Goal: Book appointment/travel/reservation

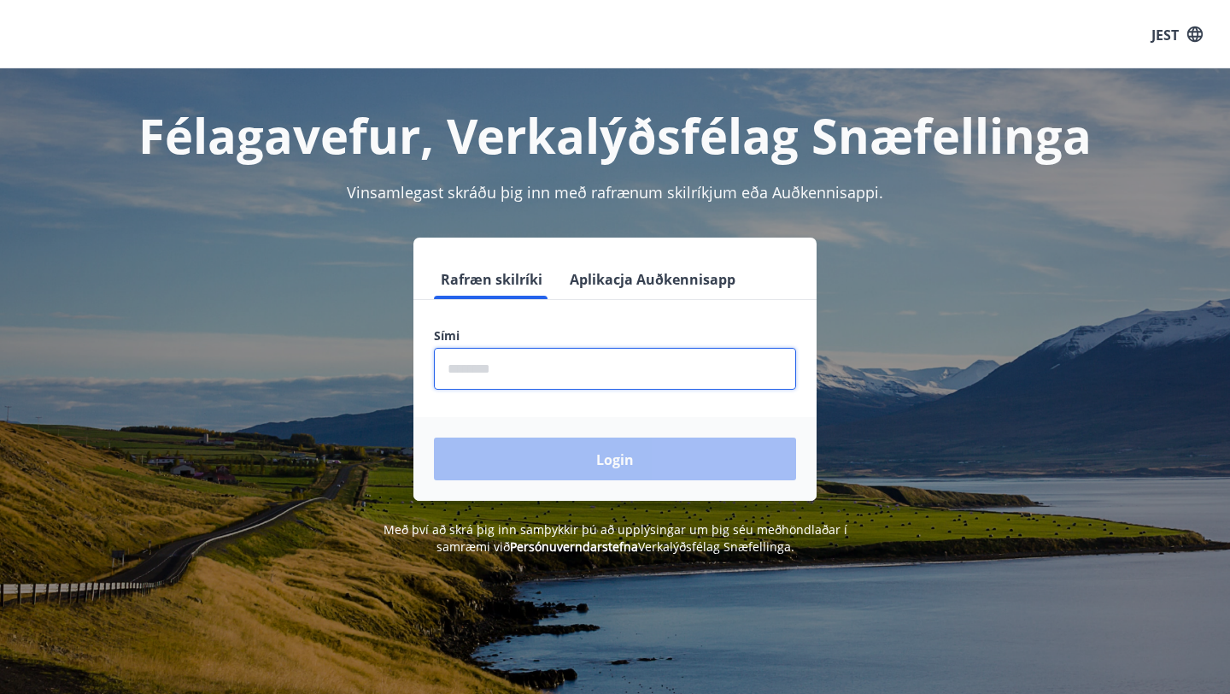
click at [512, 382] on input "phone" at bounding box center [615, 369] width 362 height 42
type input "********"
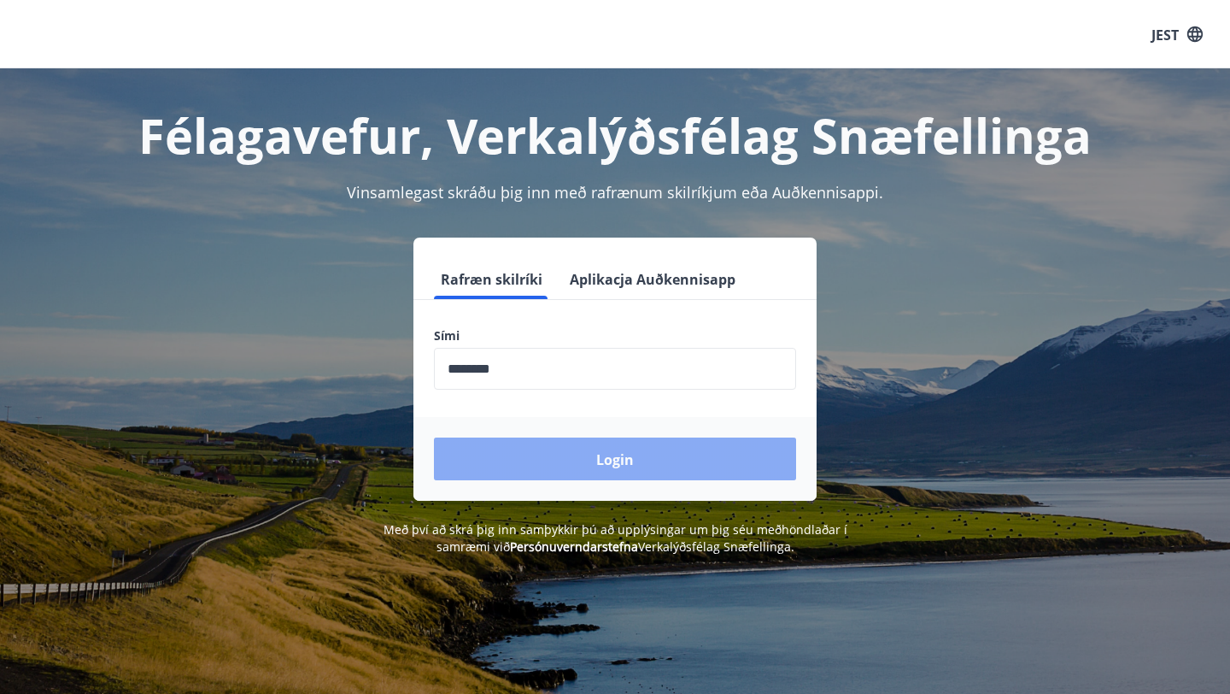
click at [579, 466] on button "Login" at bounding box center [615, 458] width 362 height 43
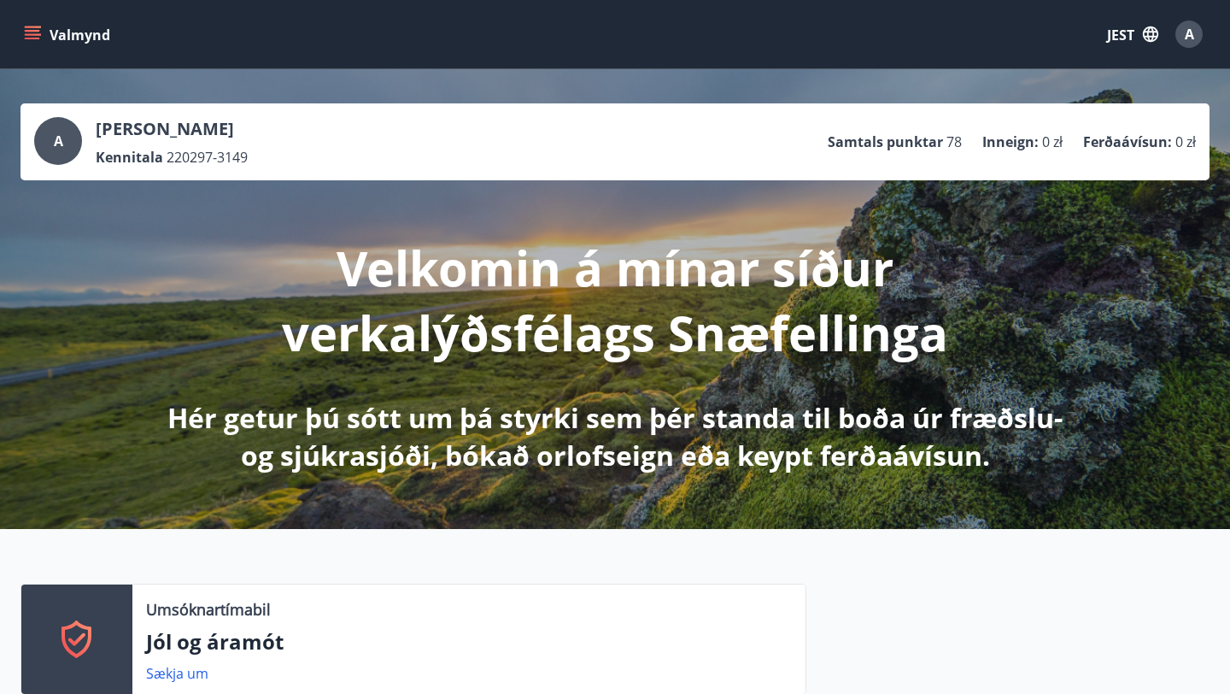
click at [43, 40] on button "Valmynd" at bounding box center [68, 34] width 97 height 31
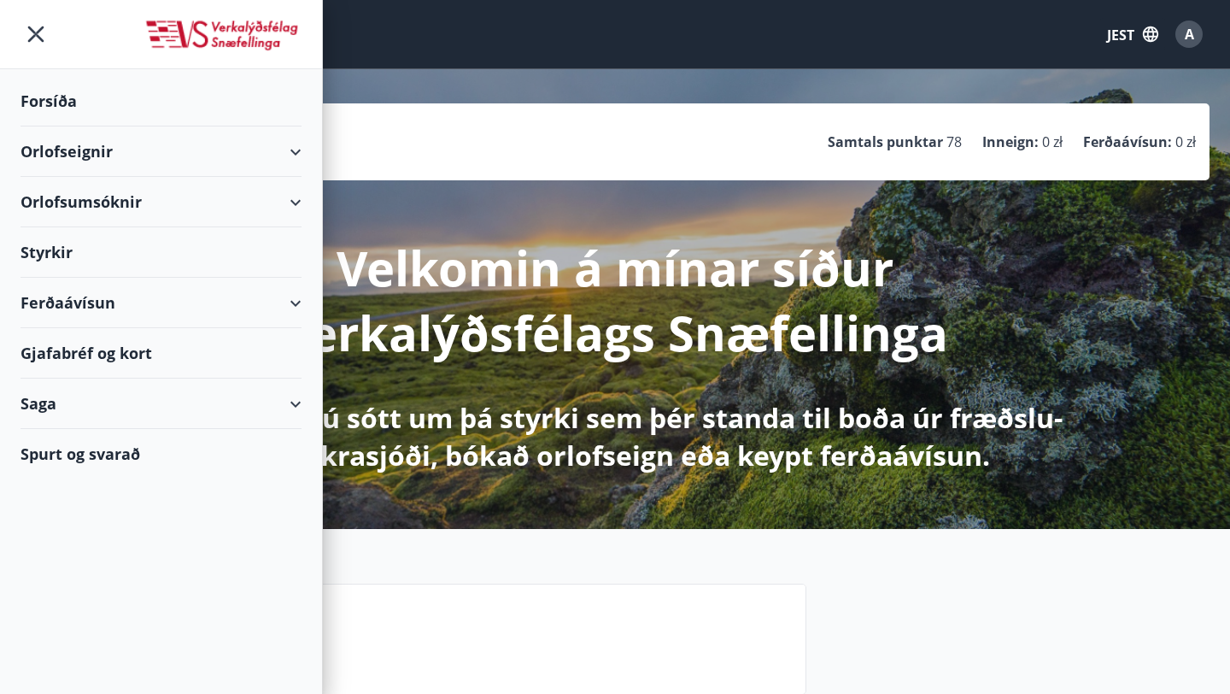
click at [295, 200] on div "Orlofsumsóknir" at bounding box center [160, 202] width 281 height 50
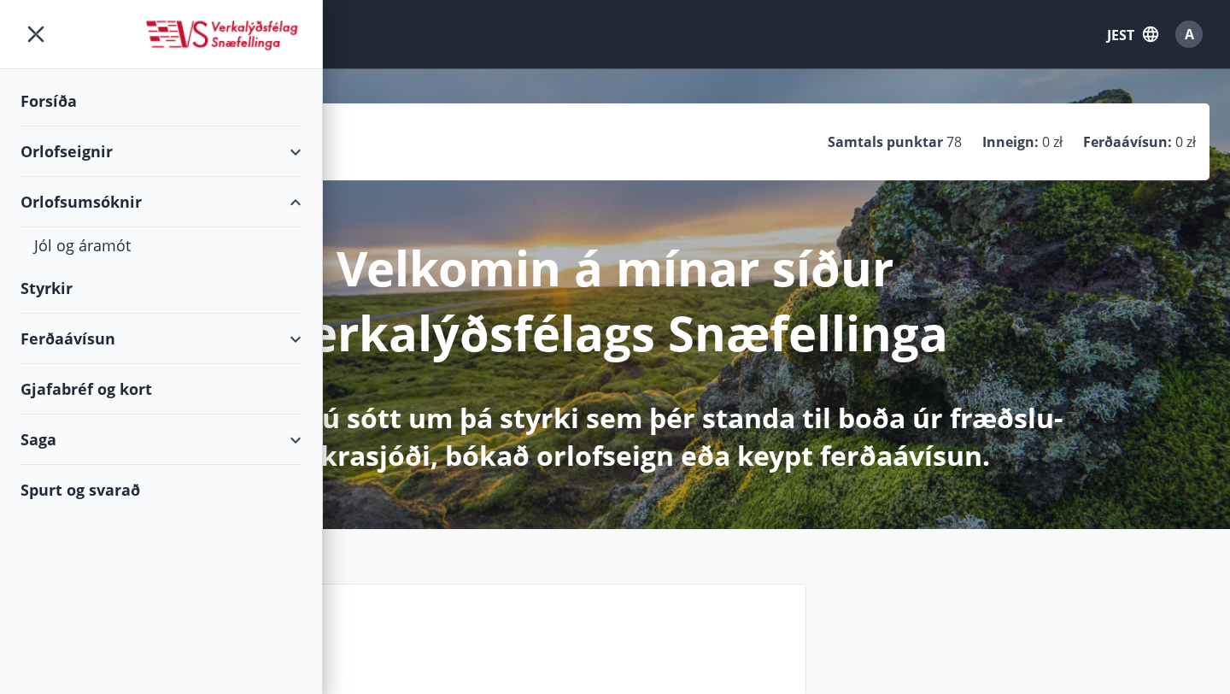
click at [296, 141] on div "Orlofseignir" at bounding box center [160, 151] width 281 height 50
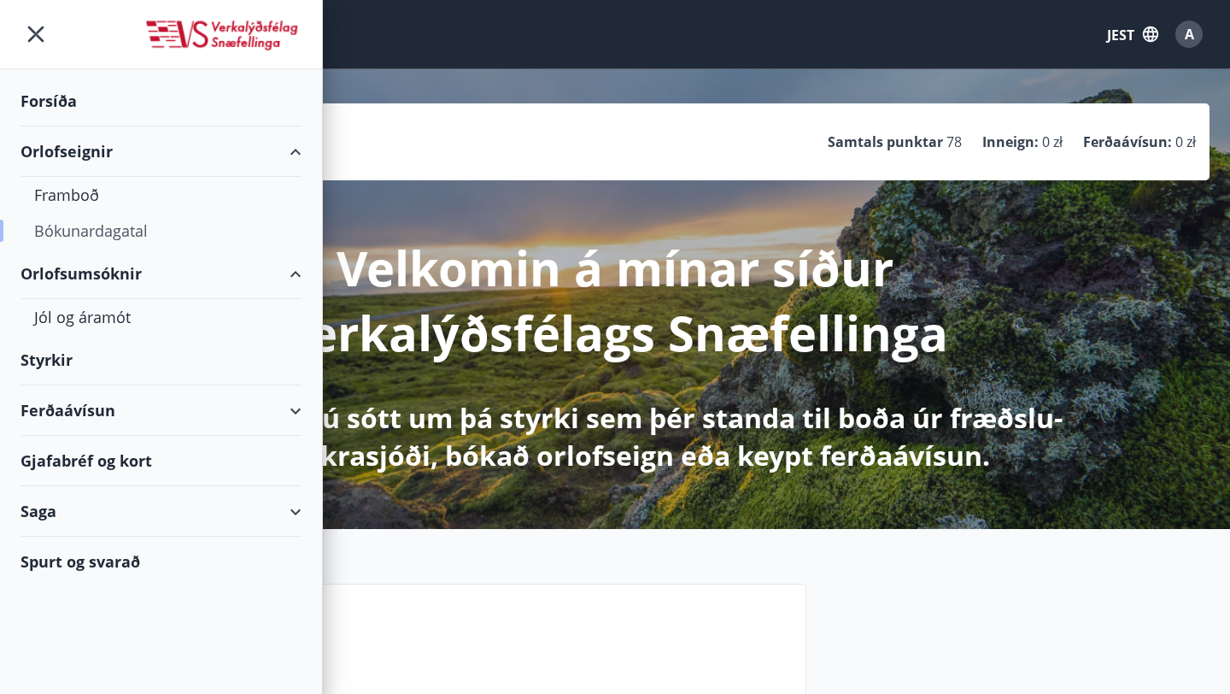
click at [91, 228] on font "Bókunardagatal" at bounding box center [91, 230] width 114 height 20
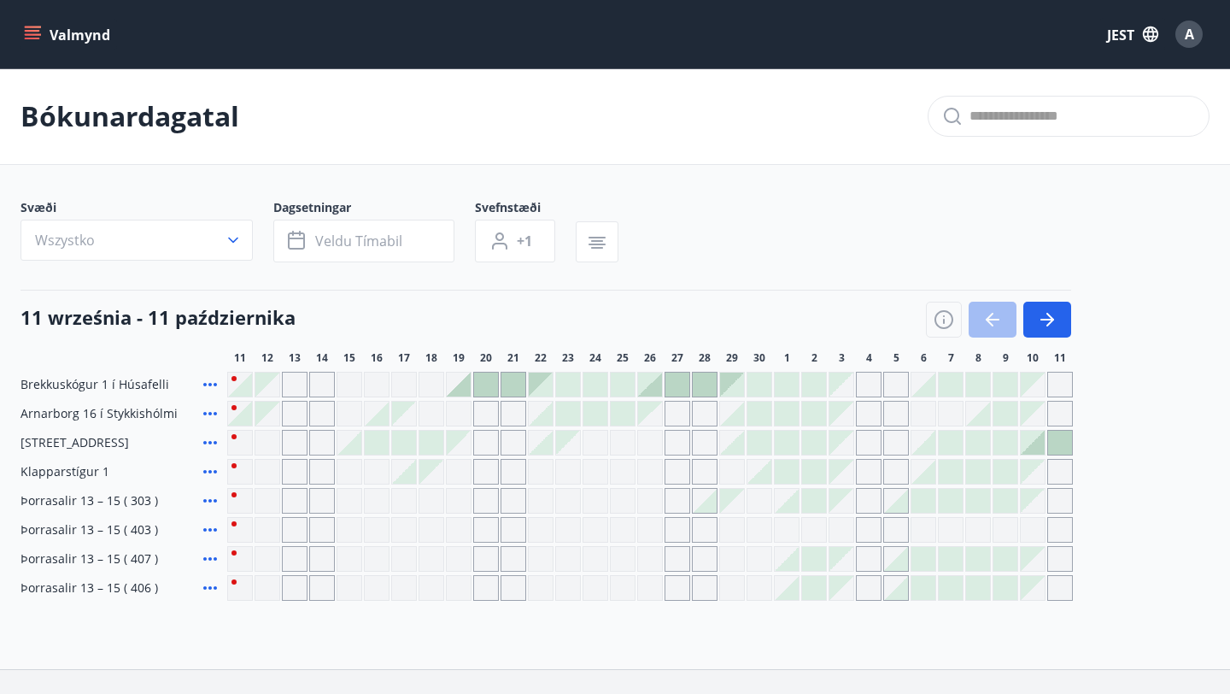
click at [565, 467] on div "Gráir dagar eru ekki bókanlegir" at bounding box center [568, 472] width 26 height 26
click at [571, 387] on div at bounding box center [568, 384] width 24 height 24
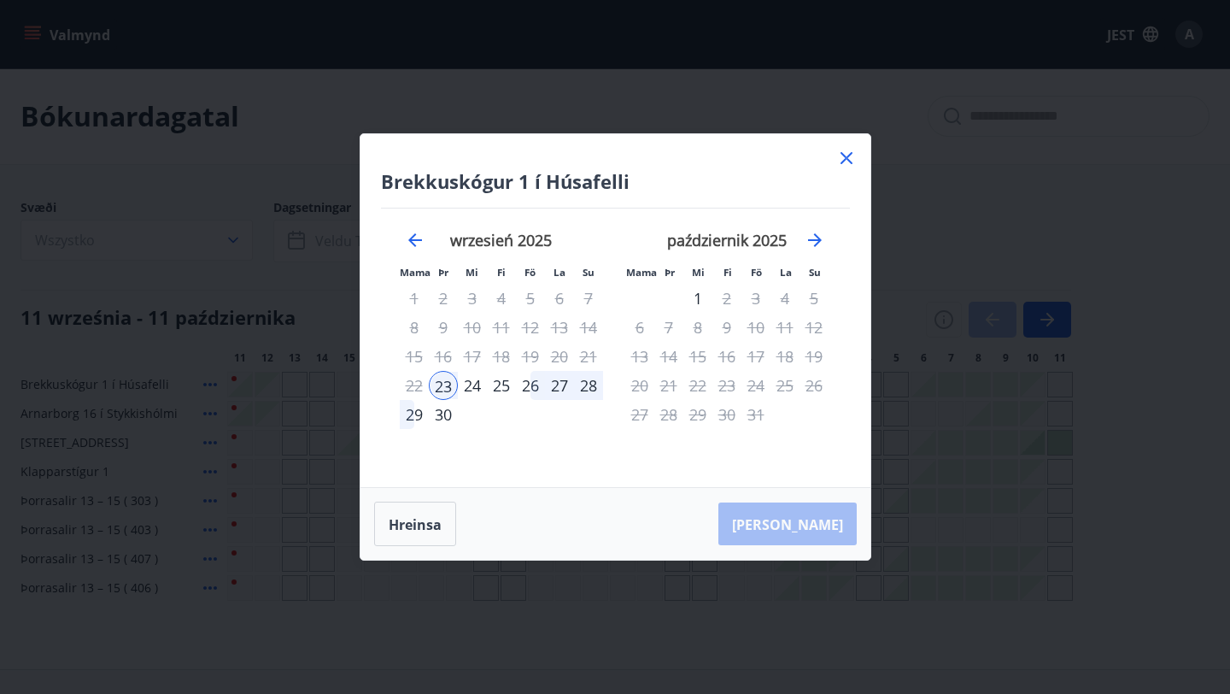
click at [840, 161] on icon at bounding box center [846, 158] width 20 height 20
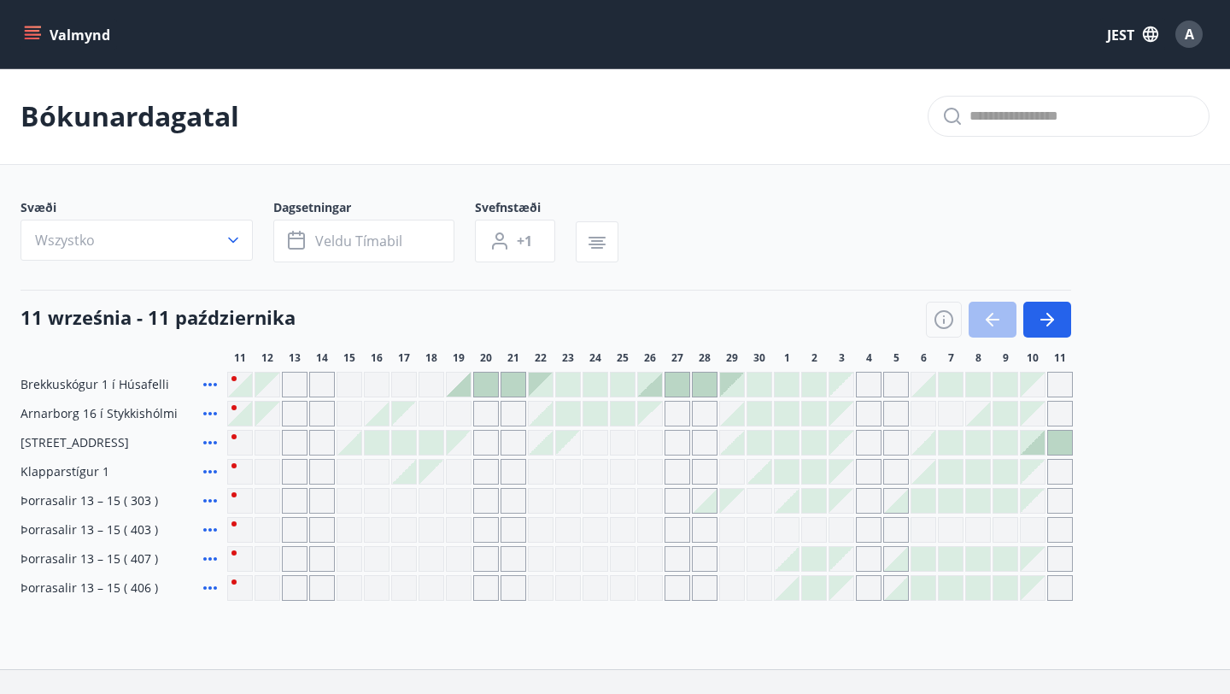
click at [540, 383] on div at bounding box center [541, 384] width 24 height 24
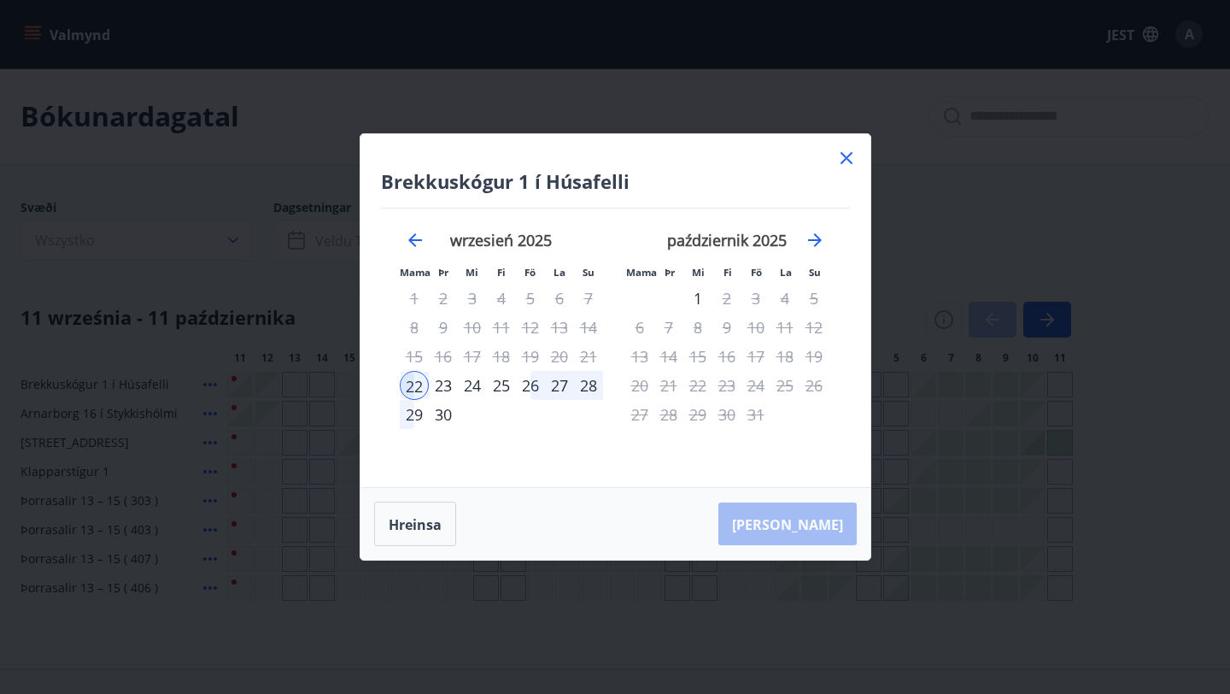
click at [500, 386] on font "25" at bounding box center [501, 385] width 17 height 20
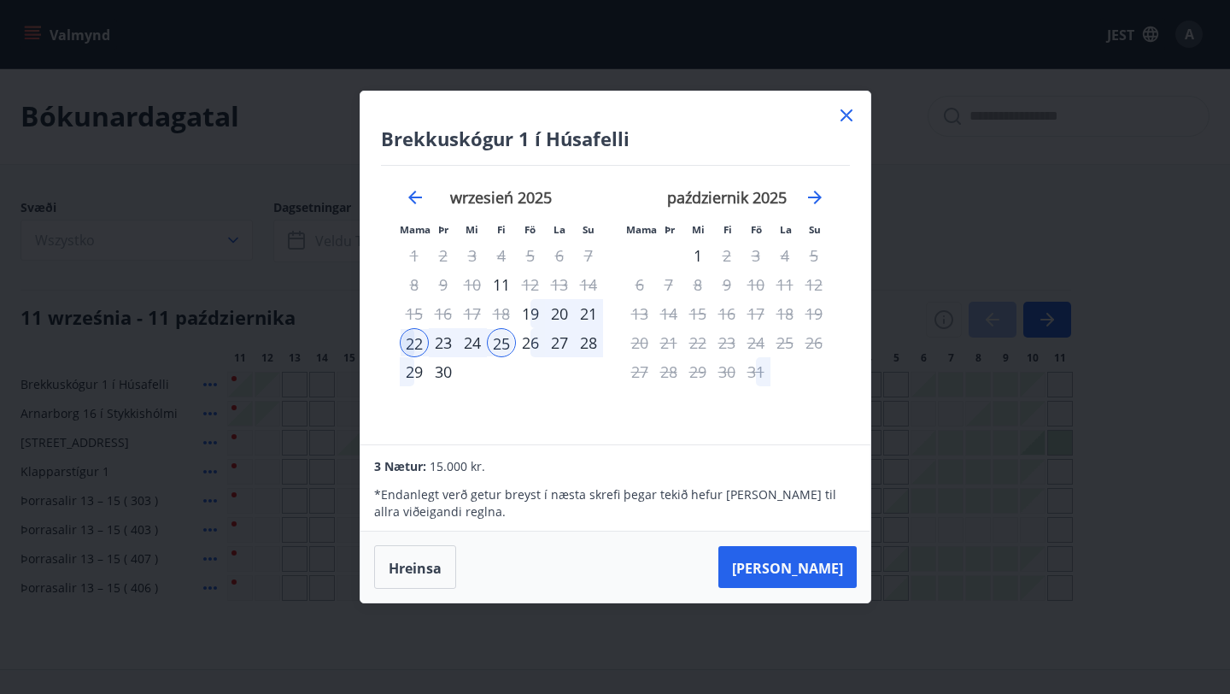
click at [538, 651] on div "Brekkuskógur 1 í Húsafelli Mama Þr Mi Fi Fö La Su Mama Þr Mi Fi Fö La Su sierpi…" at bounding box center [615, 347] width 1230 height 694
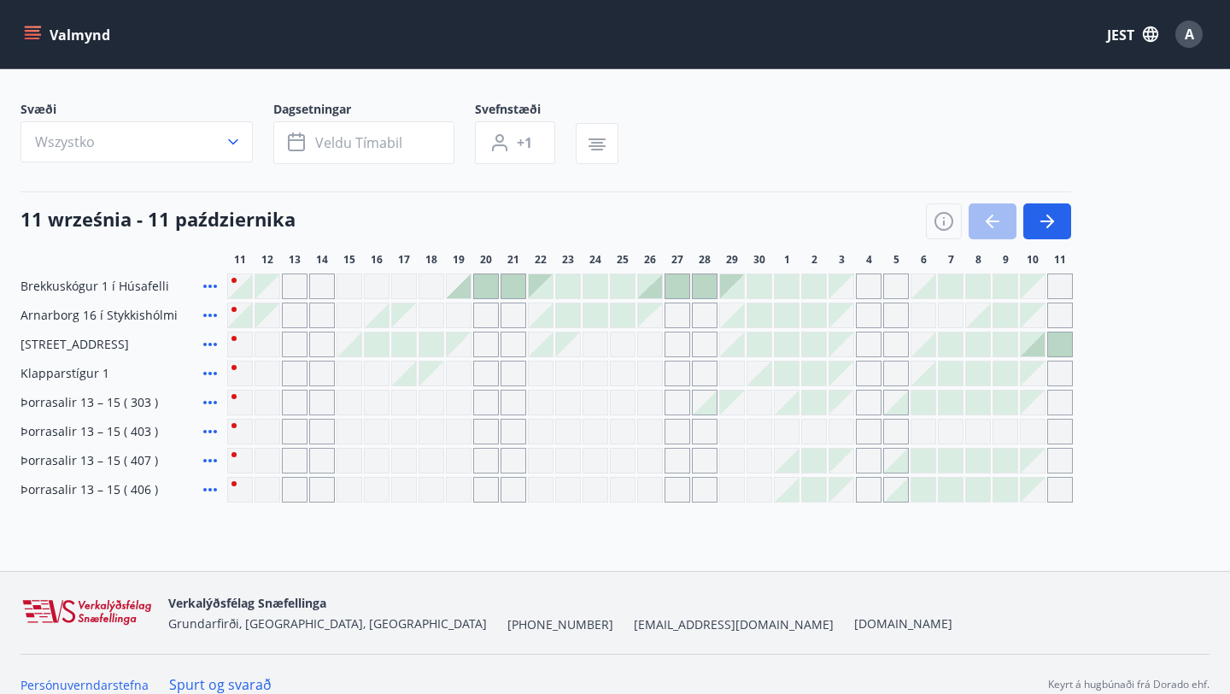
scroll to position [102, 0]
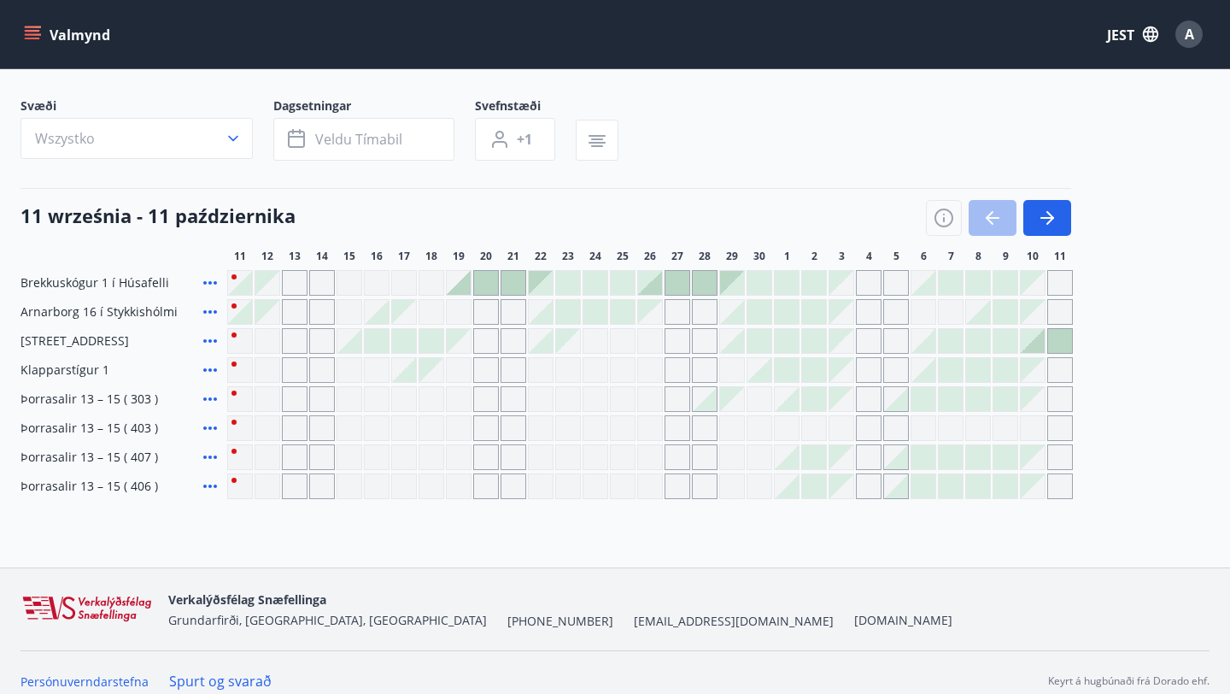
click at [610, 342] on div "Gráir dagar eru ekki bókanlegir" at bounding box center [623, 341] width 26 height 26
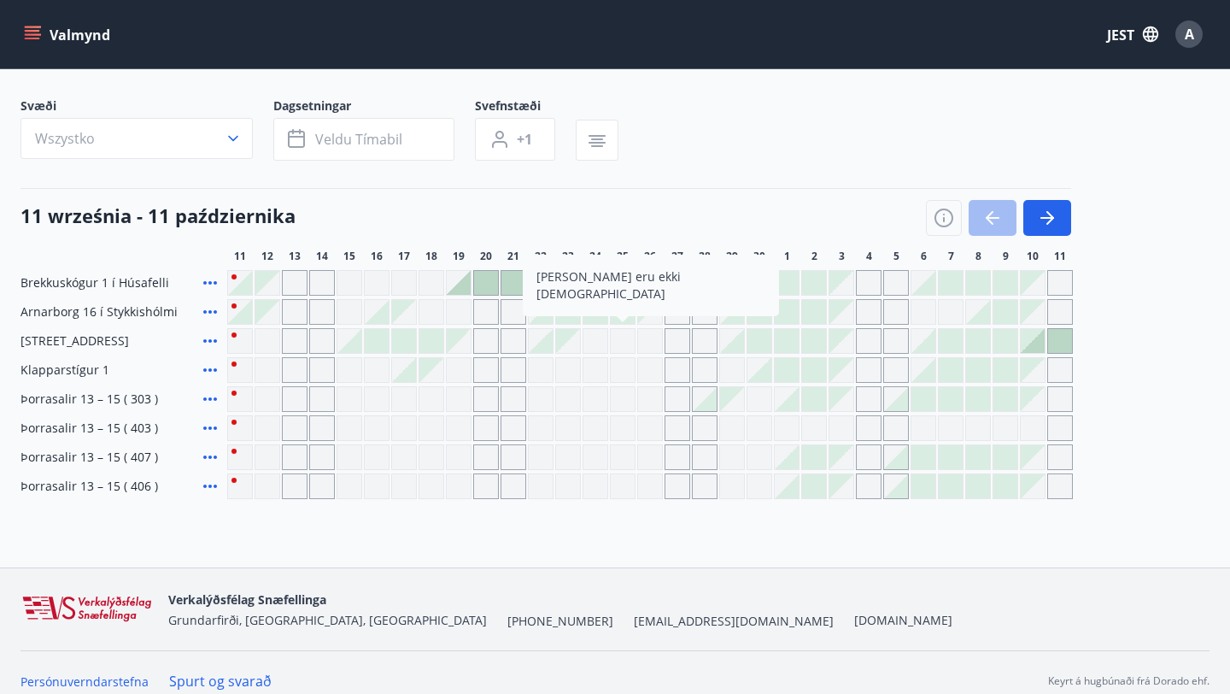
click at [618, 355] on div "Brekkuskógur 1 í Húsafelli Arnarborg 16 í Stykkishólmi Svignaskarð 31 w Borgarf…" at bounding box center [614, 384] width 1189 height 229
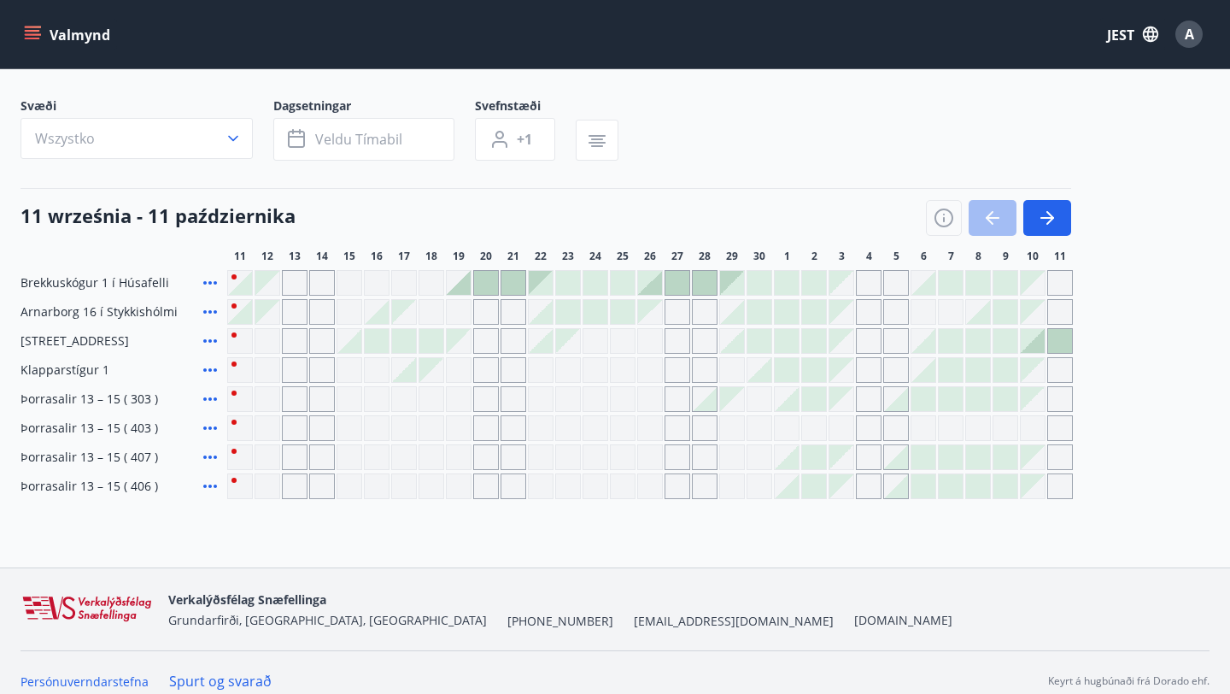
click at [619, 378] on div "Gráir dagar eru ekki bókanlegir" at bounding box center [623, 370] width 26 height 26
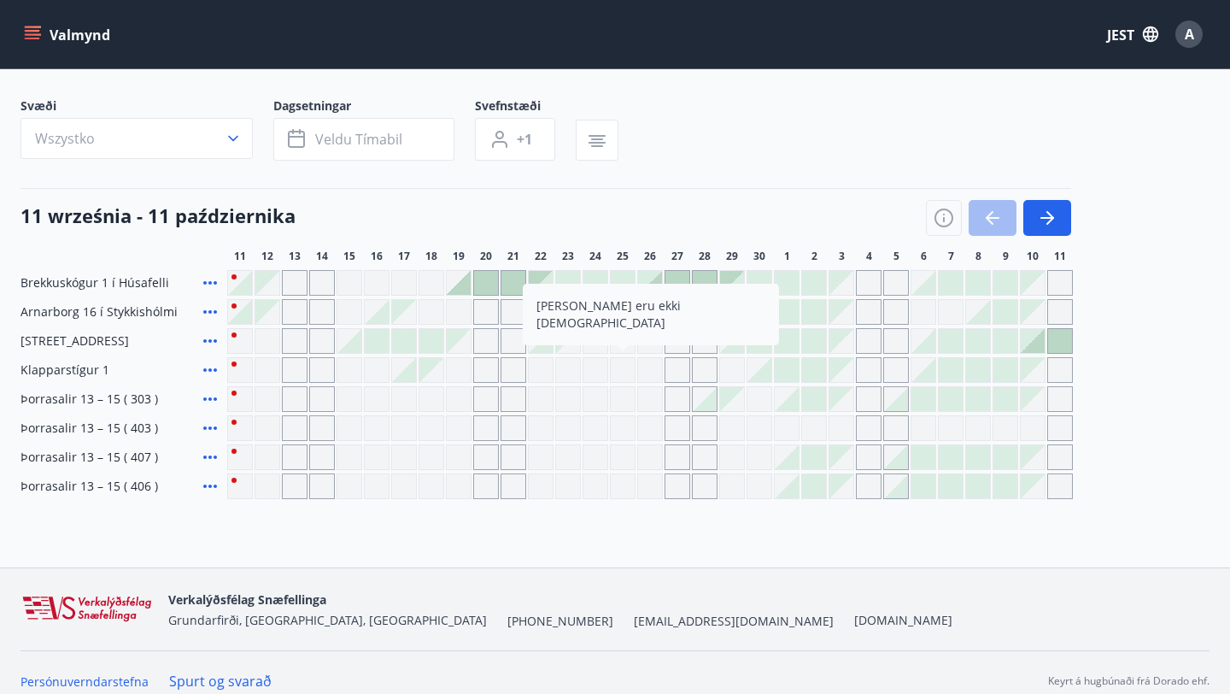
click at [619, 430] on div "Gráir dagar eru ekki bókanlegir" at bounding box center [623, 428] width 26 height 26
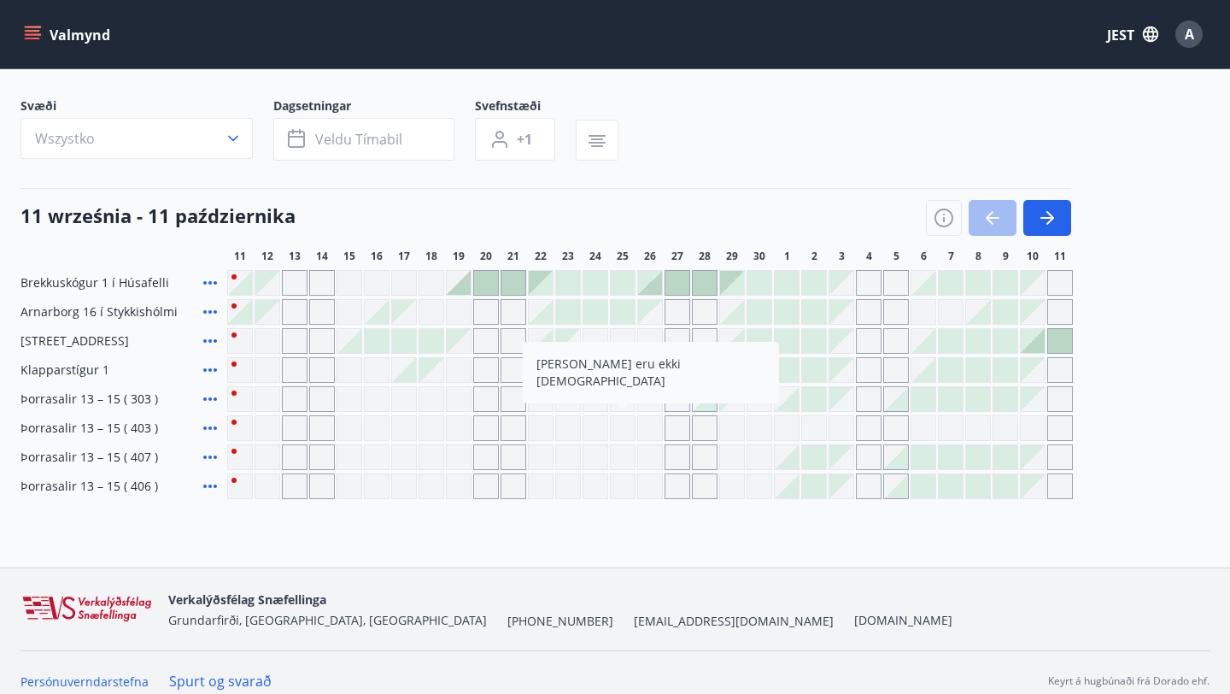
click at [230, 143] on icon "button" at bounding box center [233, 138] width 17 height 17
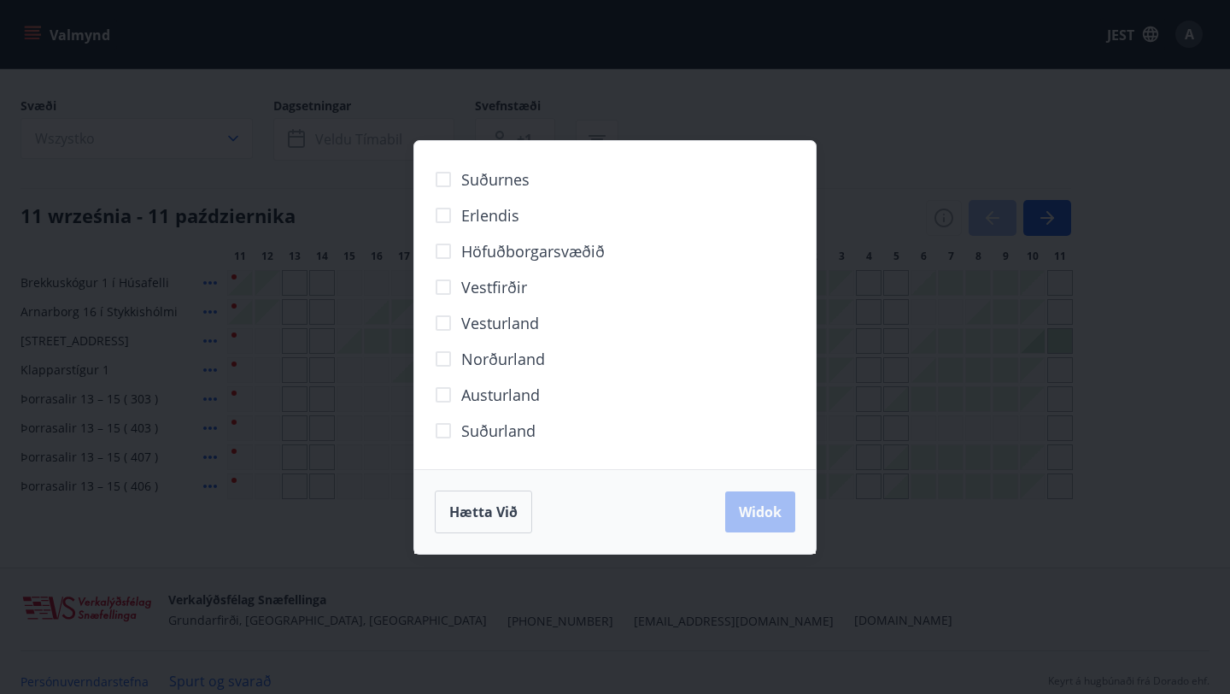
click at [518, 432] on font "Suðurland" at bounding box center [498, 430] width 74 height 20
click at [773, 524] on button "Widok" at bounding box center [760, 511] width 70 height 41
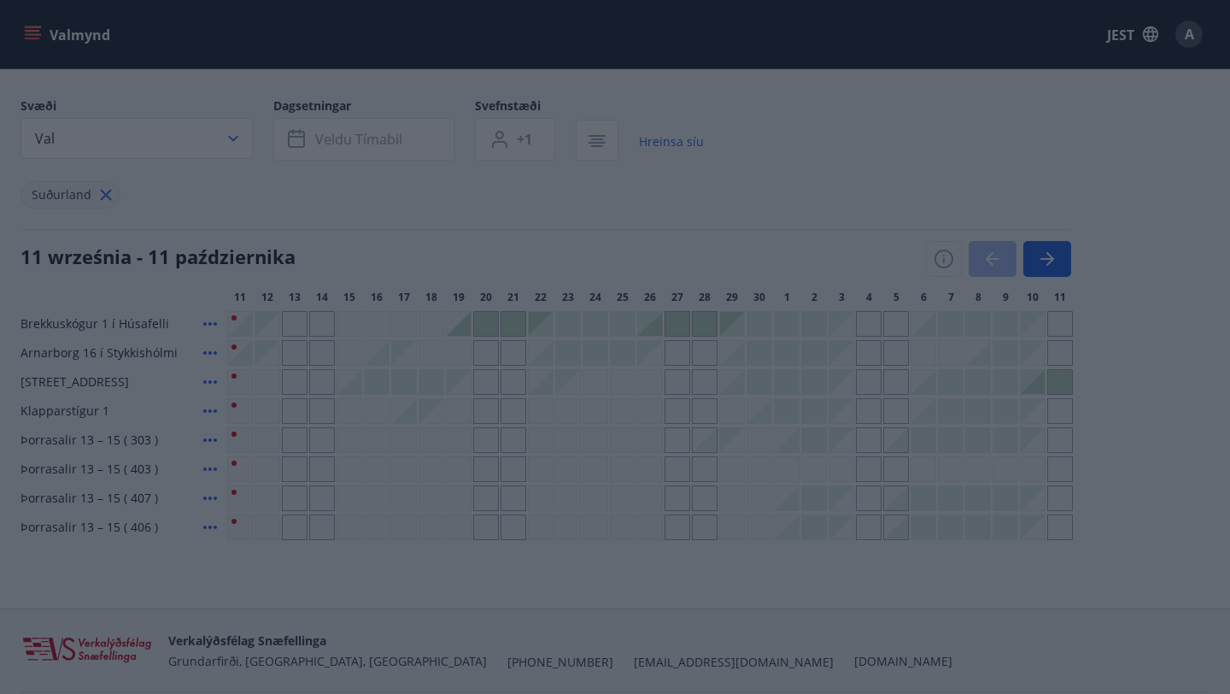
scroll to position [4, 0]
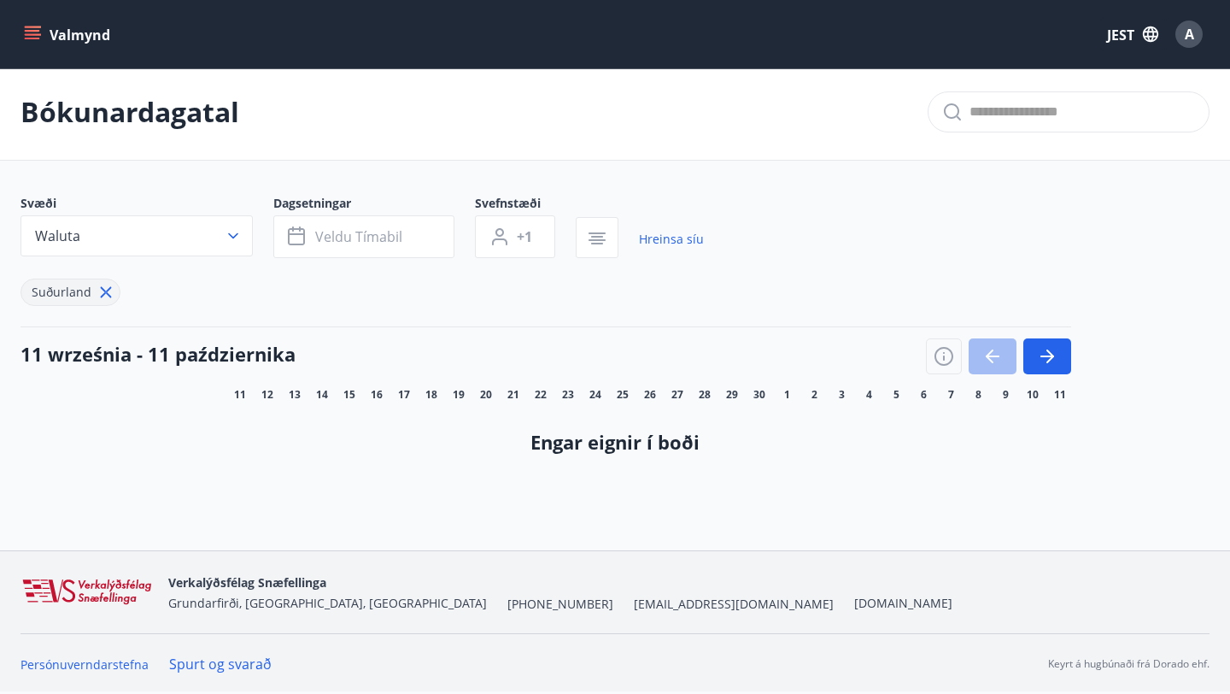
click at [612, 452] on font "Engar eignir í boði" at bounding box center [614, 442] width 169 height 26
